Goal: Find specific page/section: Find specific page/section

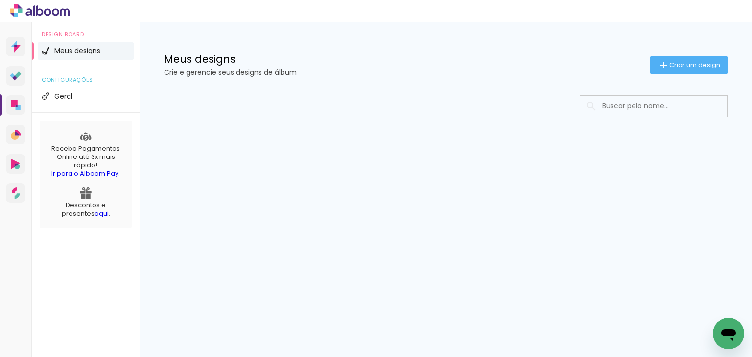
click at [615, 107] on input at bounding box center [667, 106] width 140 height 20
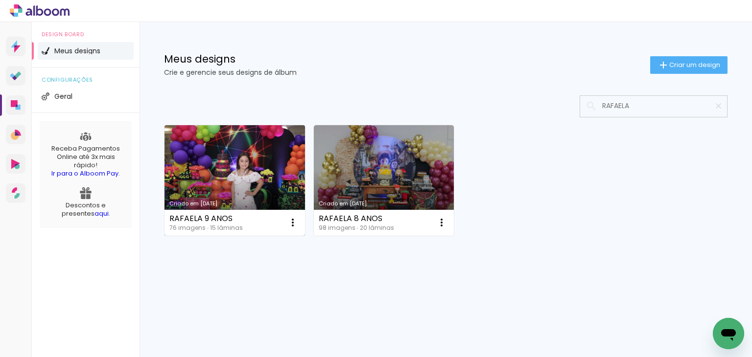
type input "RAFAELA"
type paper-input "RAFAELA"
click at [251, 172] on link "Criado em [DATE]" at bounding box center [235, 180] width 141 height 111
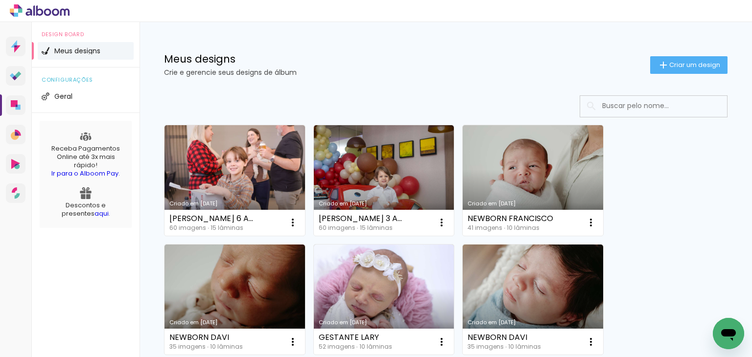
type input "E"
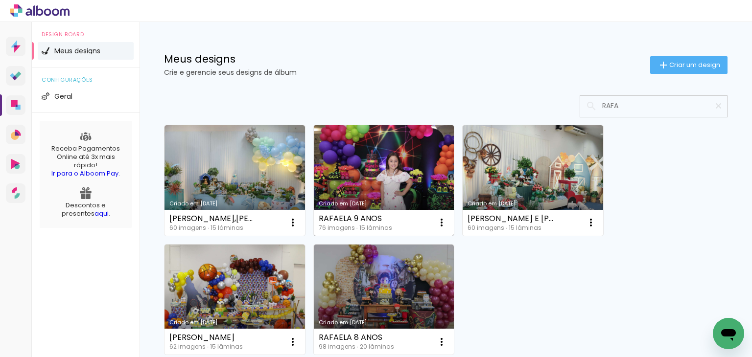
type input "RAFA"
type paper-input "RAFA"
click at [437, 201] on div "Criado em [DATE]" at bounding box center [384, 203] width 131 height 5
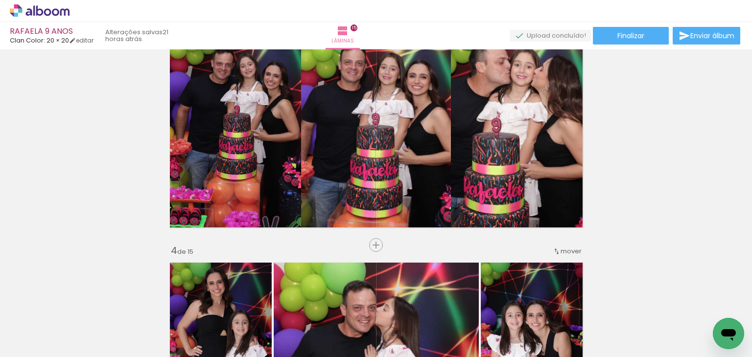
scroll to position [637, 0]
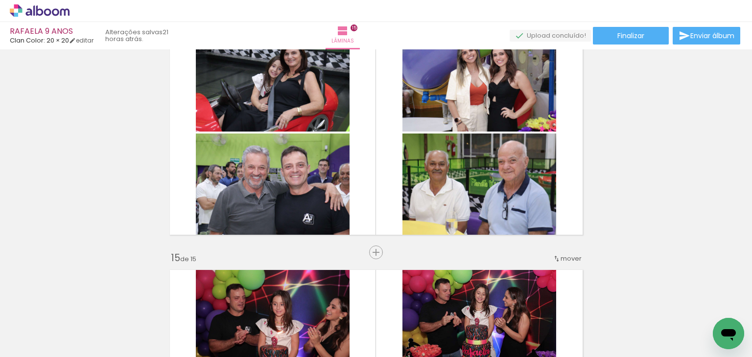
scroll to position [3183, 0]
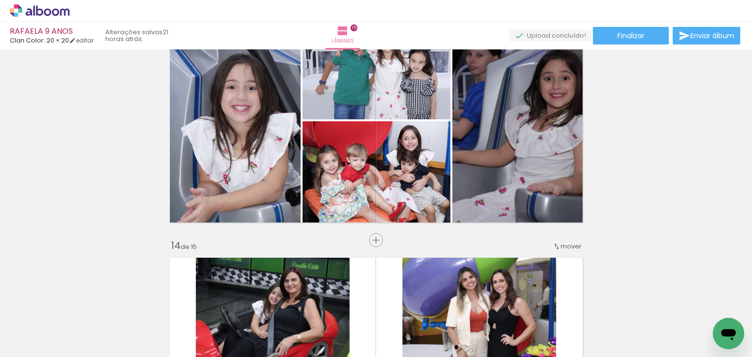
scroll to position [2742, 0]
